Goal: Information Seeking & Learning: Understand process/instructions

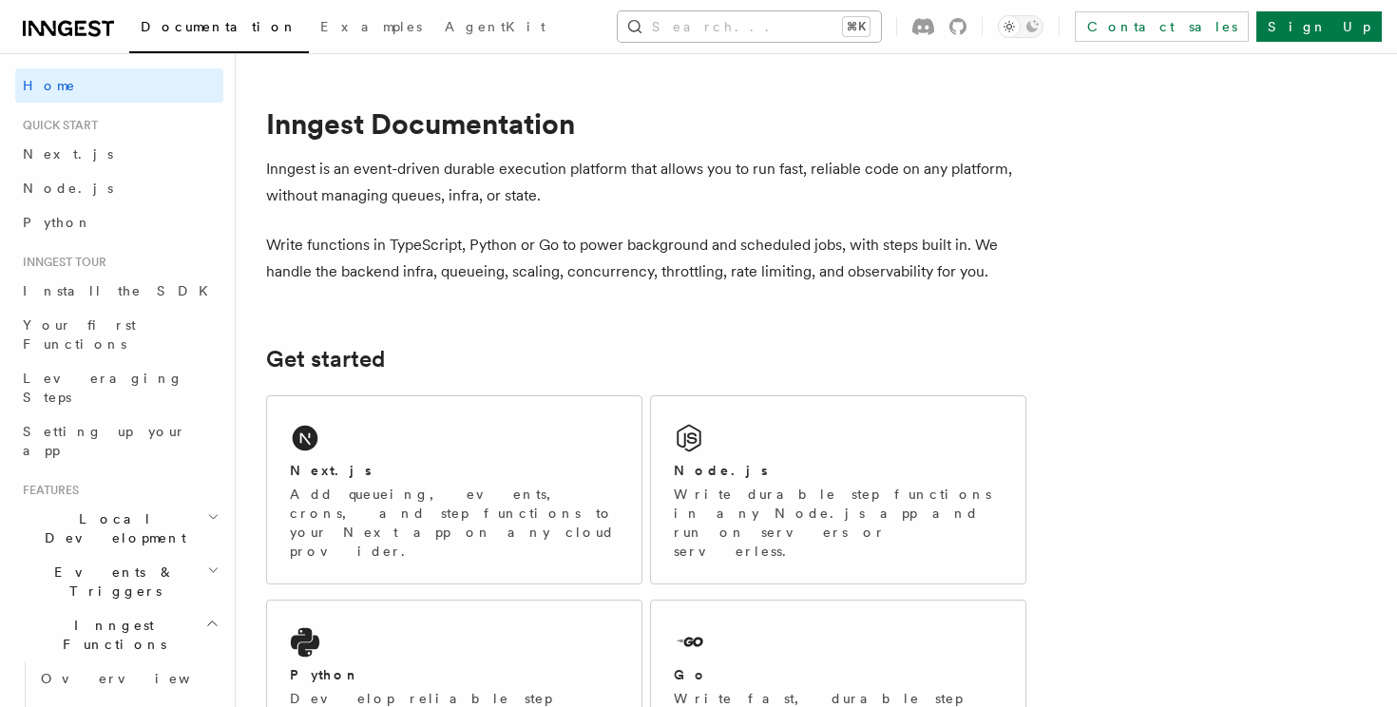
click at [694, 34] on button "Search... ⌘K" at bounding box center [749, 26] width 263 height 30
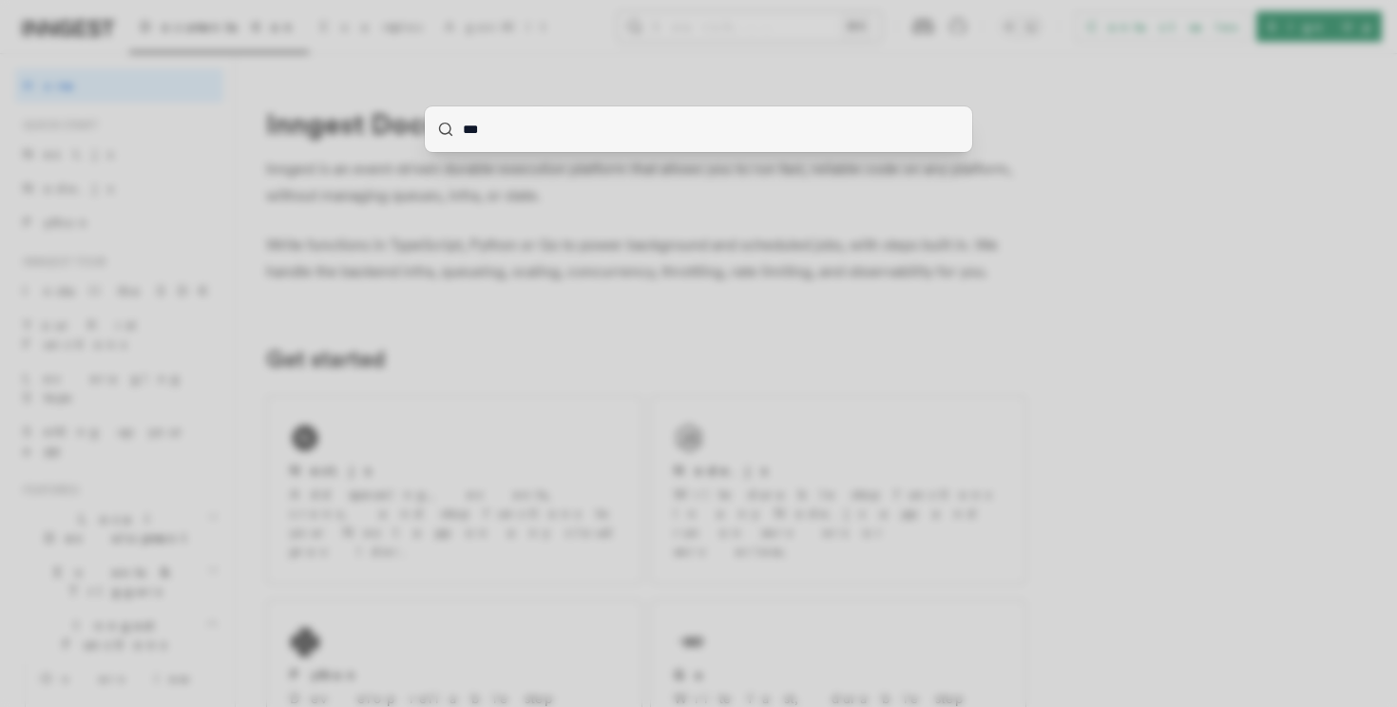
type input "****"
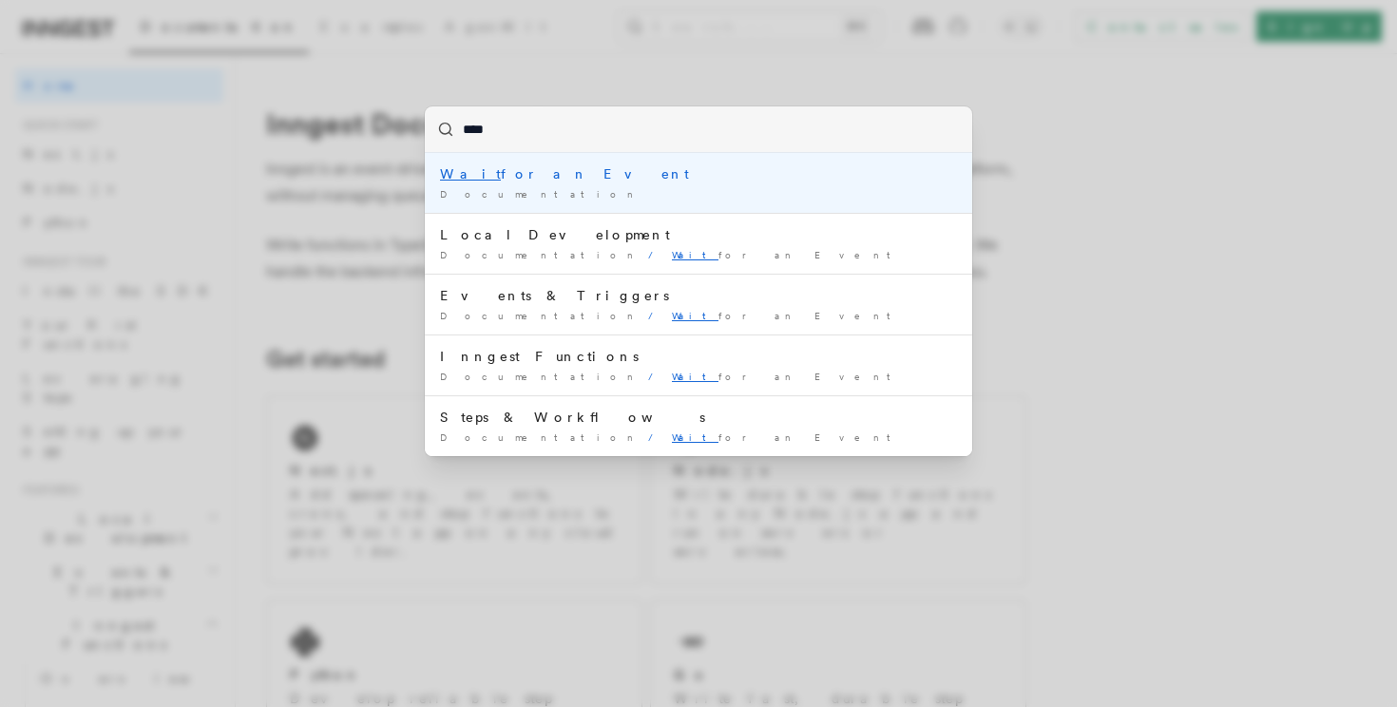
click at [654, 209] on li "Wait for an Event Documentation /" at bounding box center [699, 183] width 548 height 60
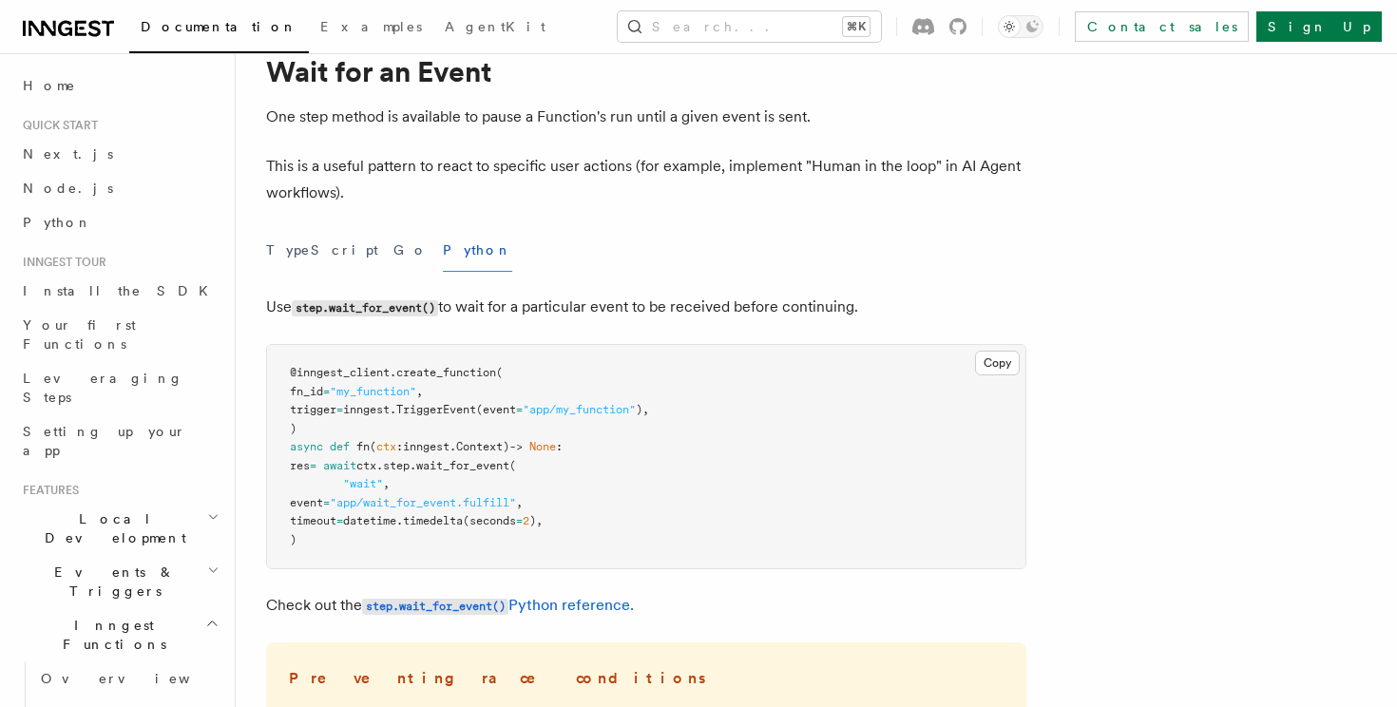
scroll to position [73, 0]
click at [588, 180] on p "This is a useful pattern to react to specific user actions (for example, implem…" at bounding box center [646, 177] width 760 height 53
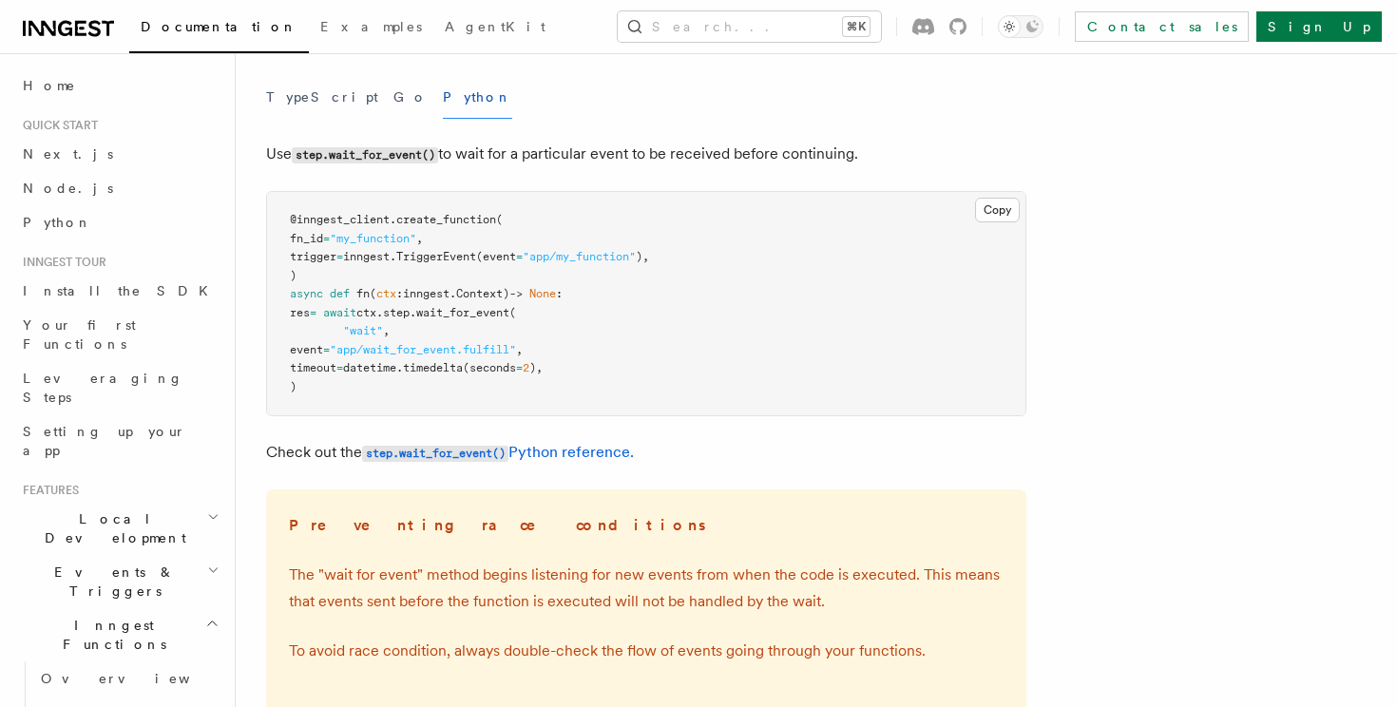
scroll to position [230, 0]
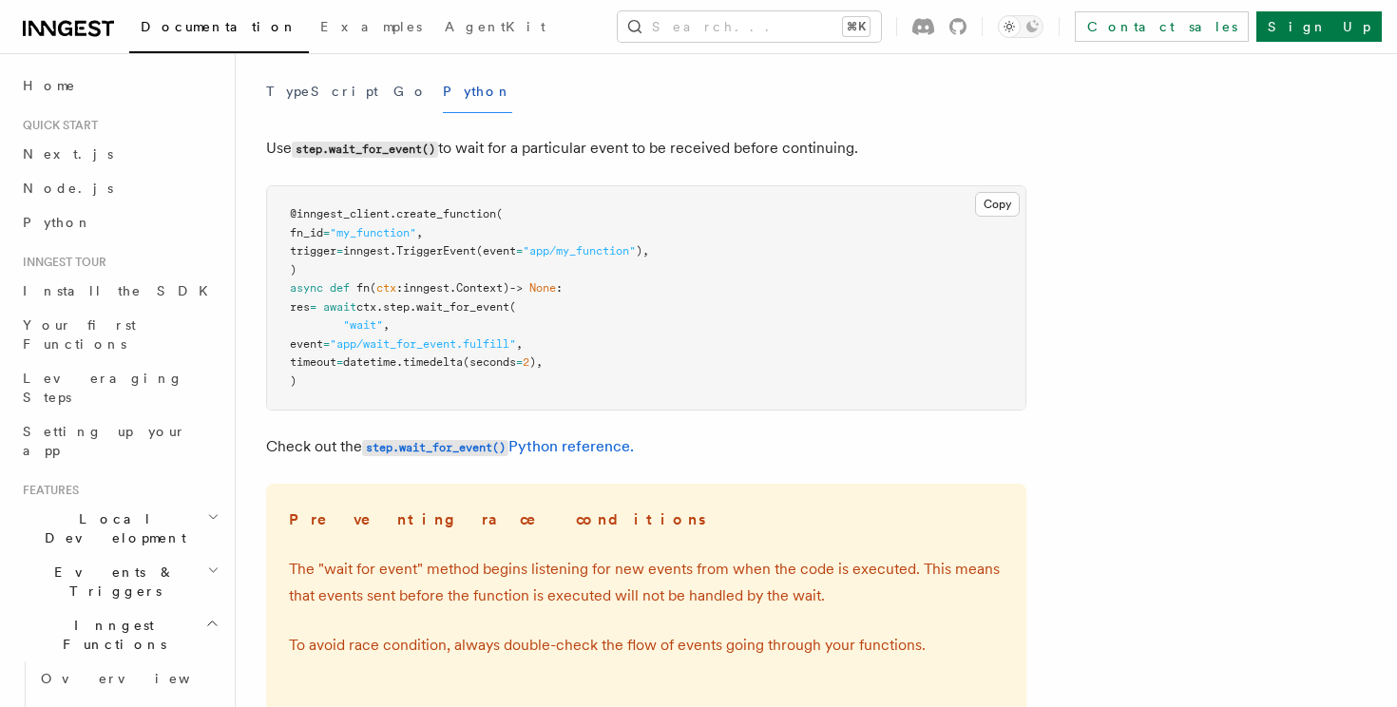
drag, startPoint x: 375, startPoint y: 343, endPoint x: 524, endPoint y: 355, distance: 149.7
click at [524, 355] on pre "@inngest_client . create_function ( fn_id = "my_function" , trigger = inngest. …" at bounding box center [646, 297] width 759 height 223
click at [516, 340] on span ""app/wait_for_event.fulfill"" at bounding box center [423, 343] width 186 height 13
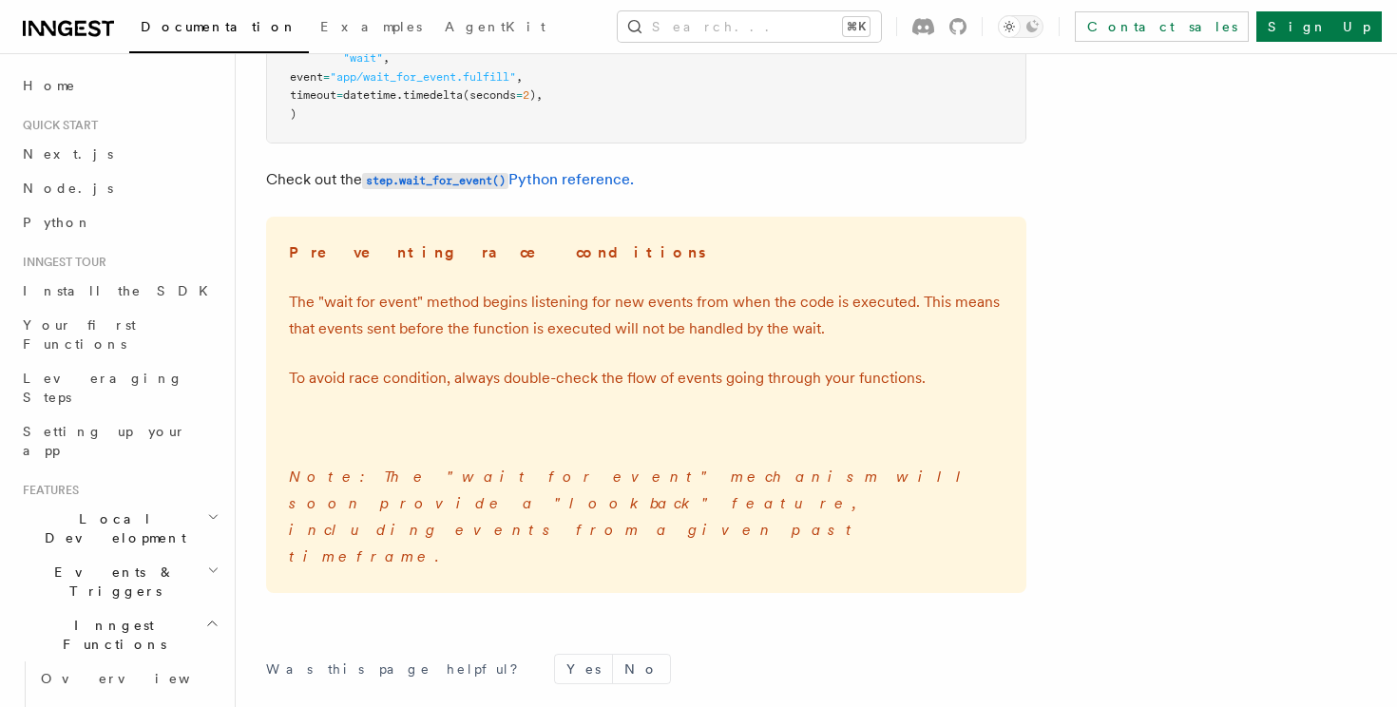
scroll to position [505, 0]
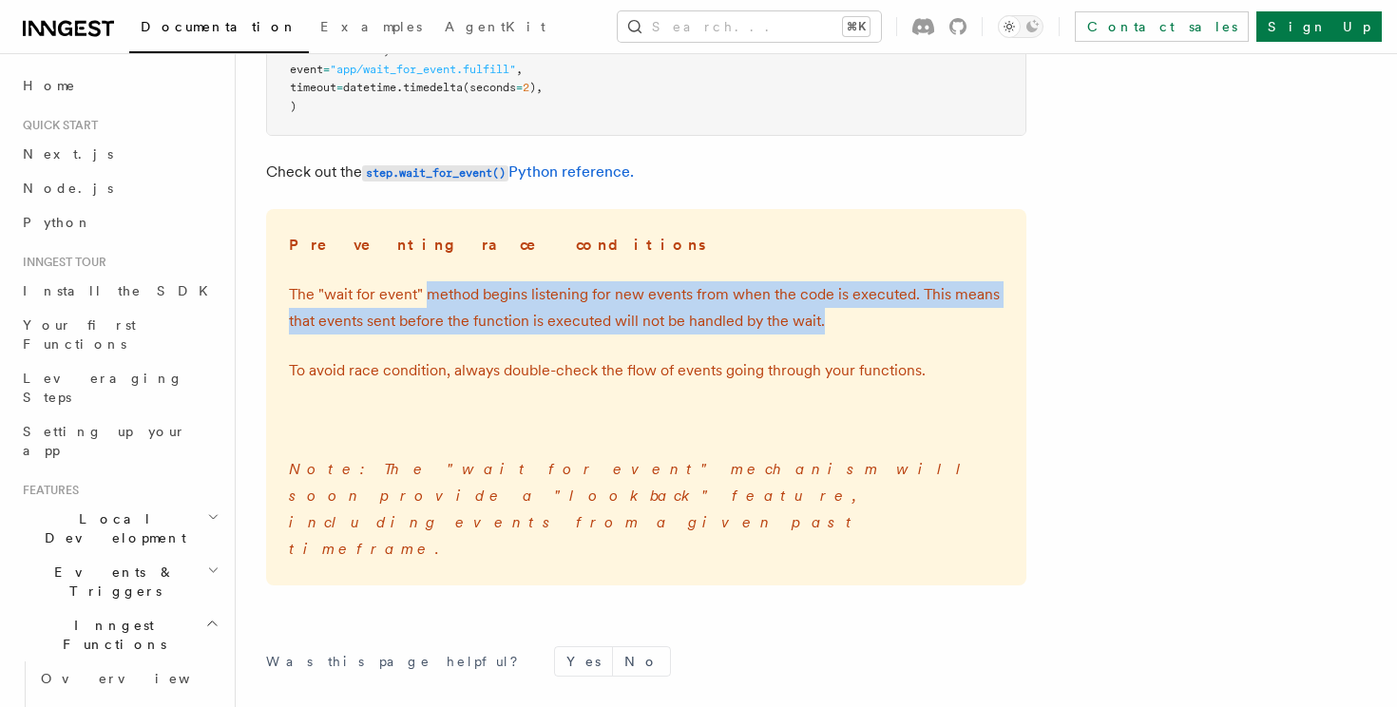
drag, startPoint x: 427, startPoint y: 304, endPoint x: 829, endPoint y: 325, distance: 402.6
click at [829, 325] on p "The "wait for event" method begins listening for new events from when the code …" at bounding box center [646, 307] width 715 height 53
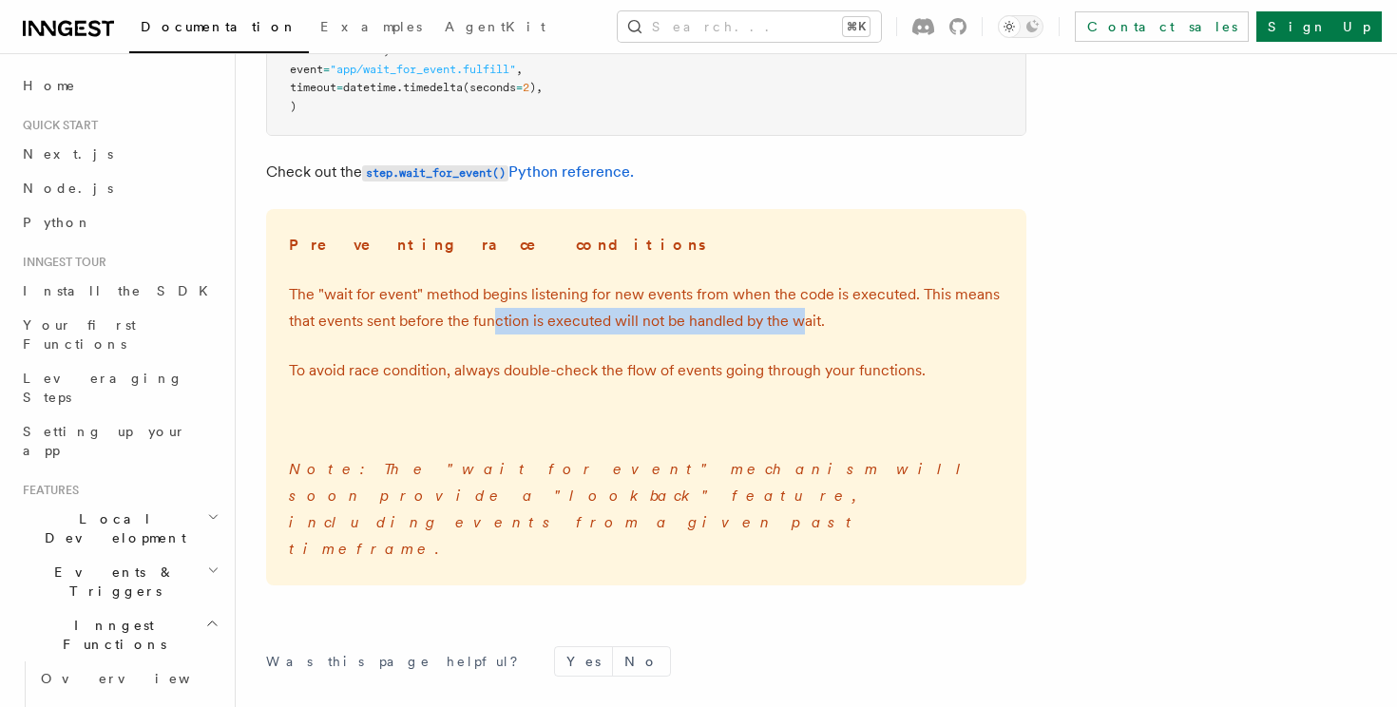
drag, startPoint x: 491, startPoint y: 318, endPoint x: 842, endPoint y: 386, distance: 357.2
click at [842, 386] on div "Preventing race conditions The "wait for event" method begins listening for new…" at bounding box center [646, 397] width 760 height 376
click at [595, 469] on em "Note: The "wait for event" mechanism will soon provide a "lookback" feature, in…" at bounding box center [632, 509] width 686 height 98
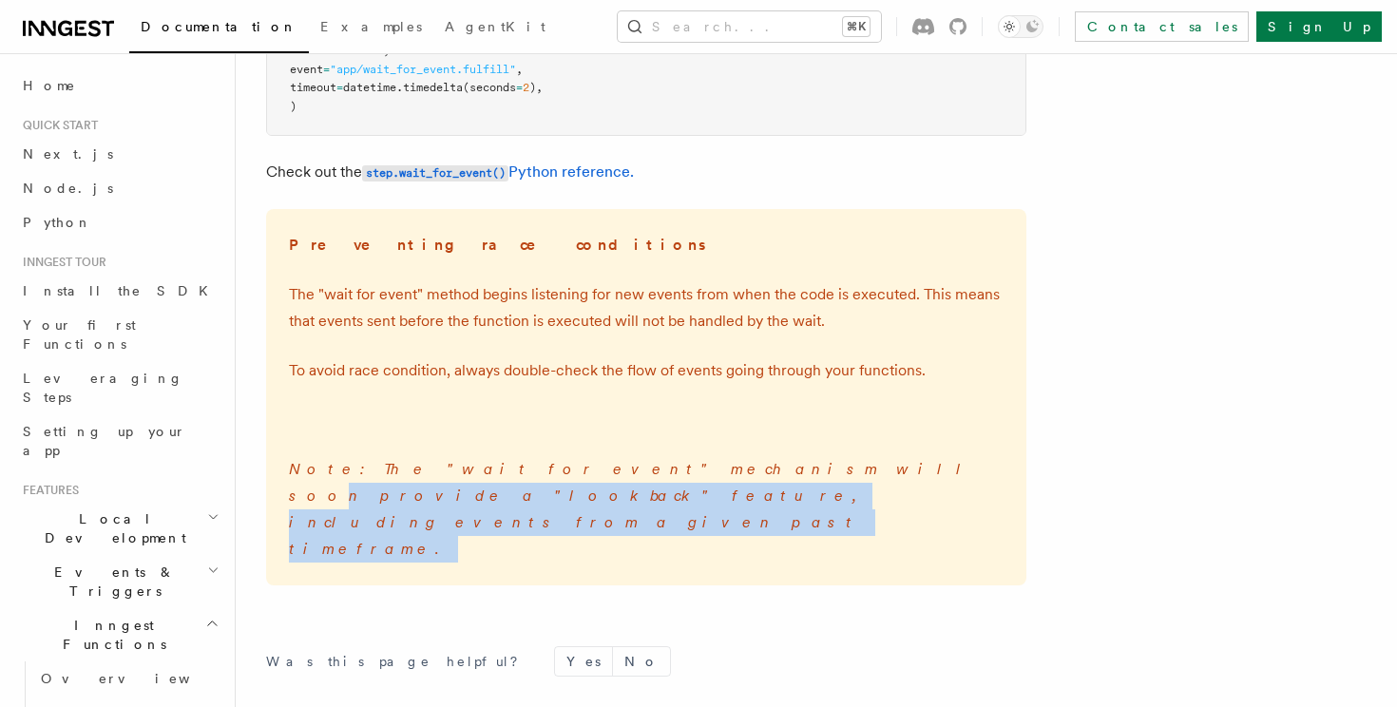
drag, startPoint x: 591, startPoint y: 469, endPoint x: 726, endPoint y: 495, distance: 137.6
click at [726, 495] on p "Note: The "wait for event" mechanism will soon provide a "lookback" feature, in…" at bounding box center [646, 509] width 715 height 106
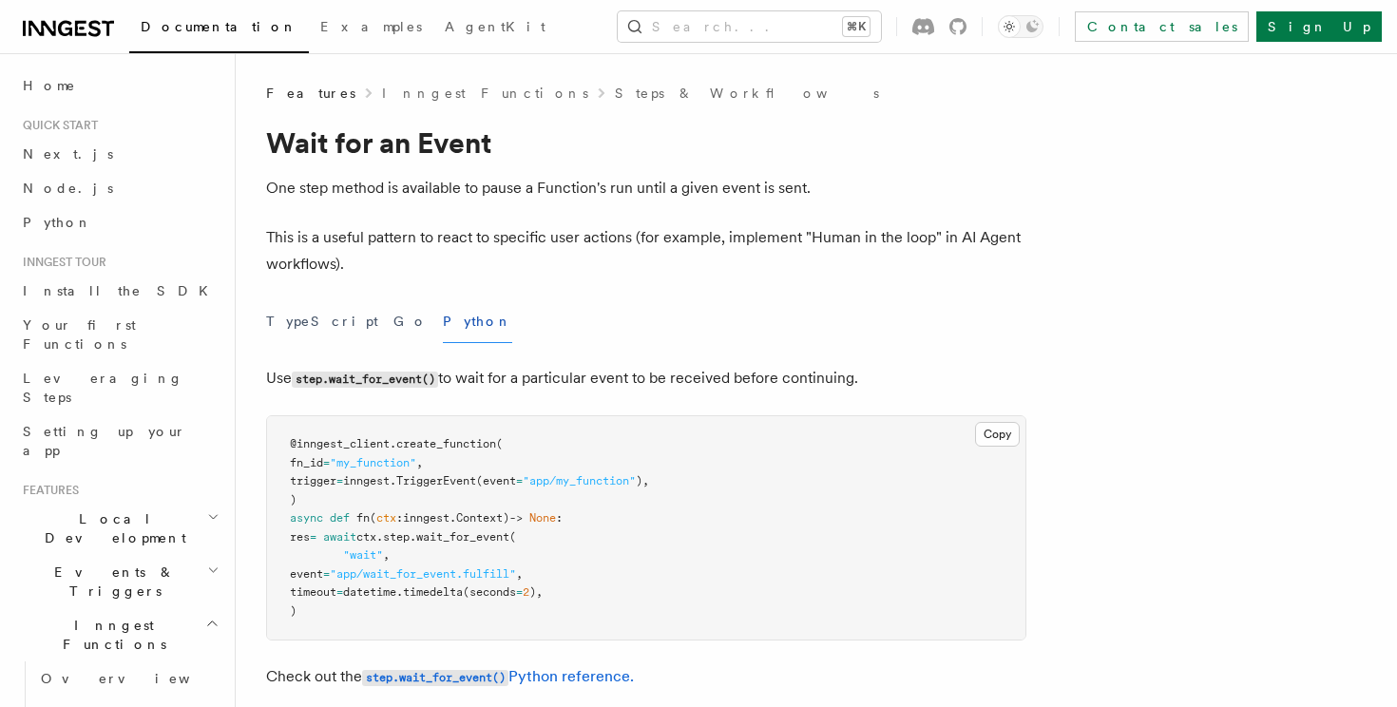
scroll to position [225, 0]
